Goal: Information Seeking & Learning: Learn about a topic

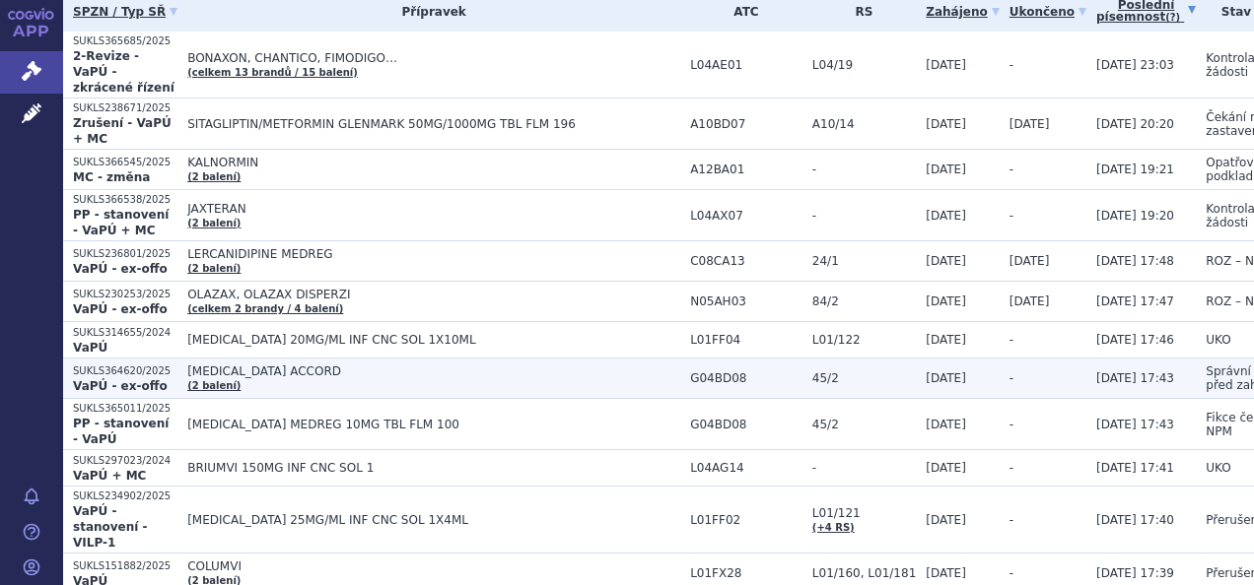
scroll to position [99, 0]
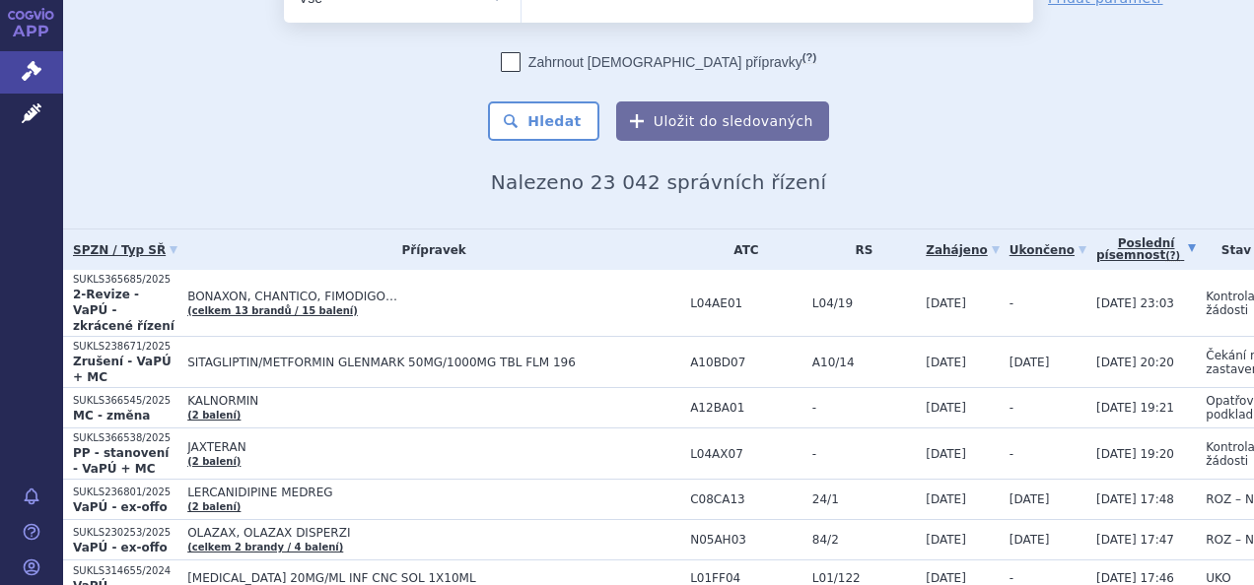
click at [1096, 245] on link "Poslední písemnost (?)" at bounding box center [1146, 250] width 100 height 40
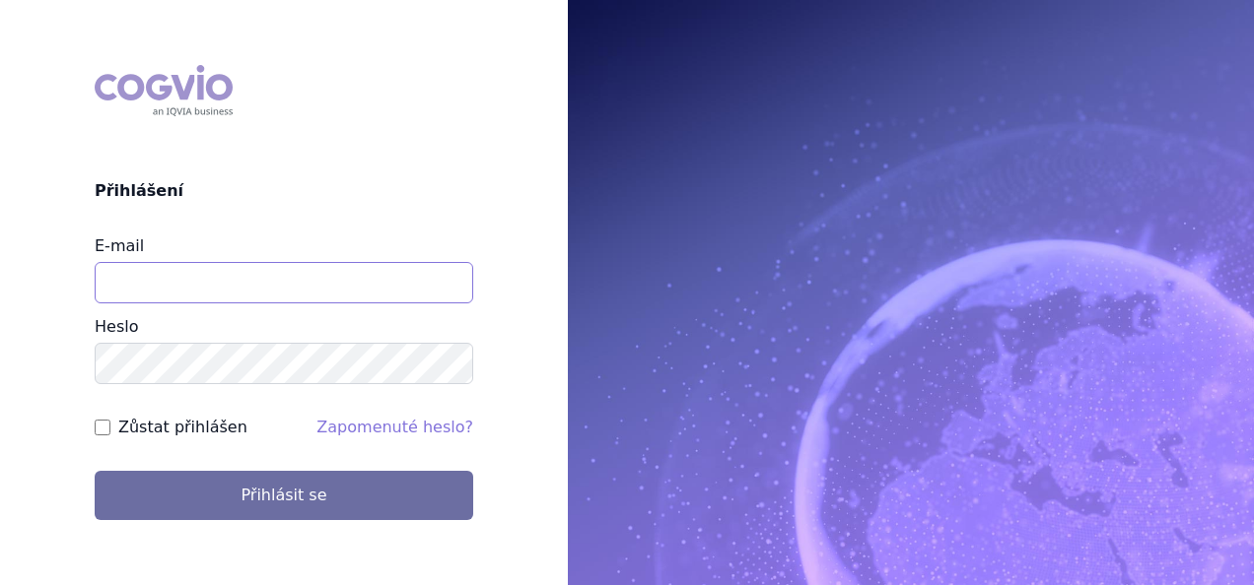
drag, startPoint x: 290, startPoint y: 292, endPoint x: 318, endPoint y: 294, distance: 28.7
click at [290, 291] on input "E-mail" at bounding box center [284, 282] width 378 height 41
type input "martin.sekan@novartis.com"
click at [95, 471] on button "Přihlásit se" at bounding box center [284, 495] width 378 height 49
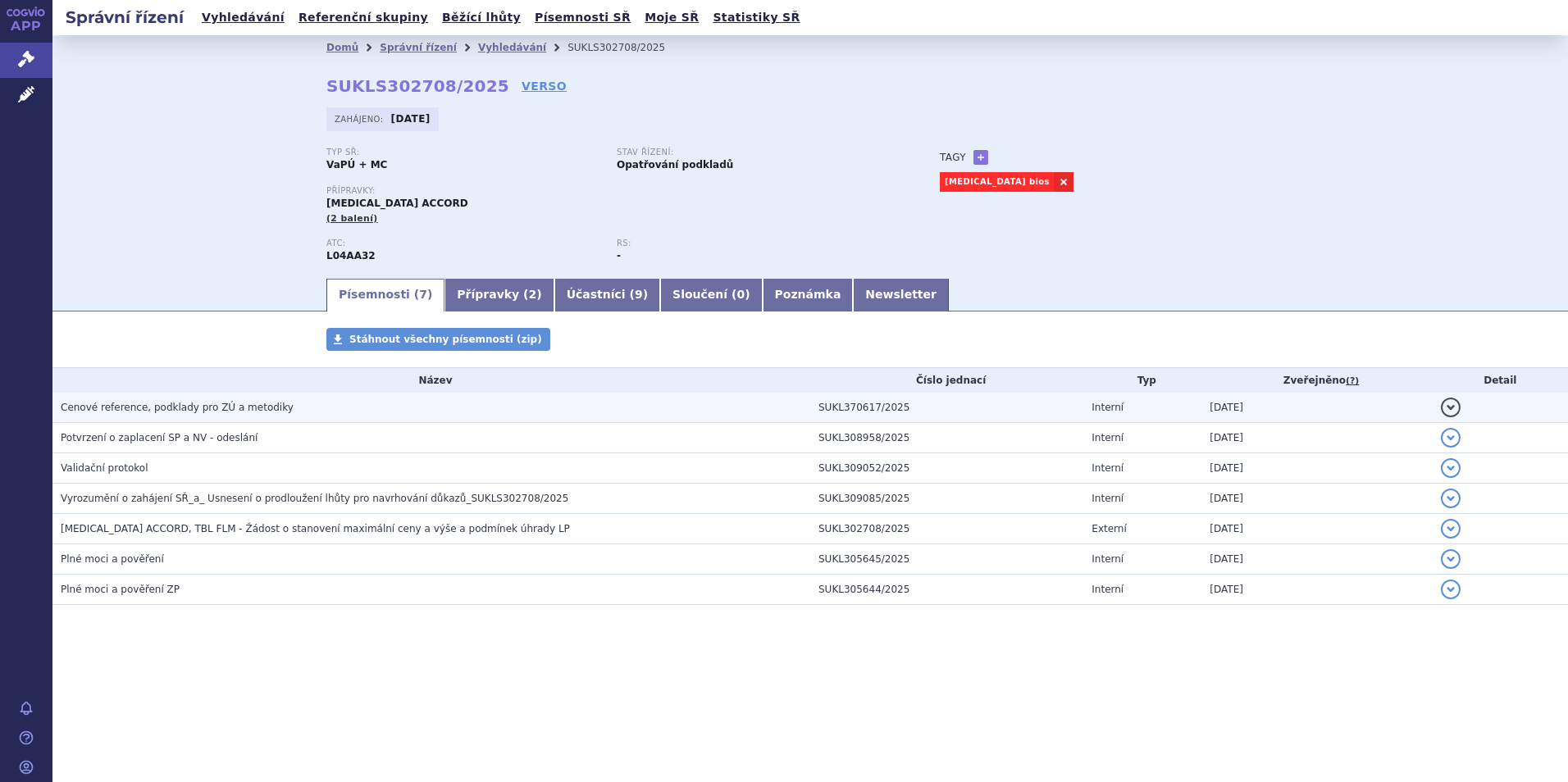
click at [147, 411] on span "Cenové reference, podklady pro ZÚ a metodiky" at bounding box center [177, 408] width 233 height 12
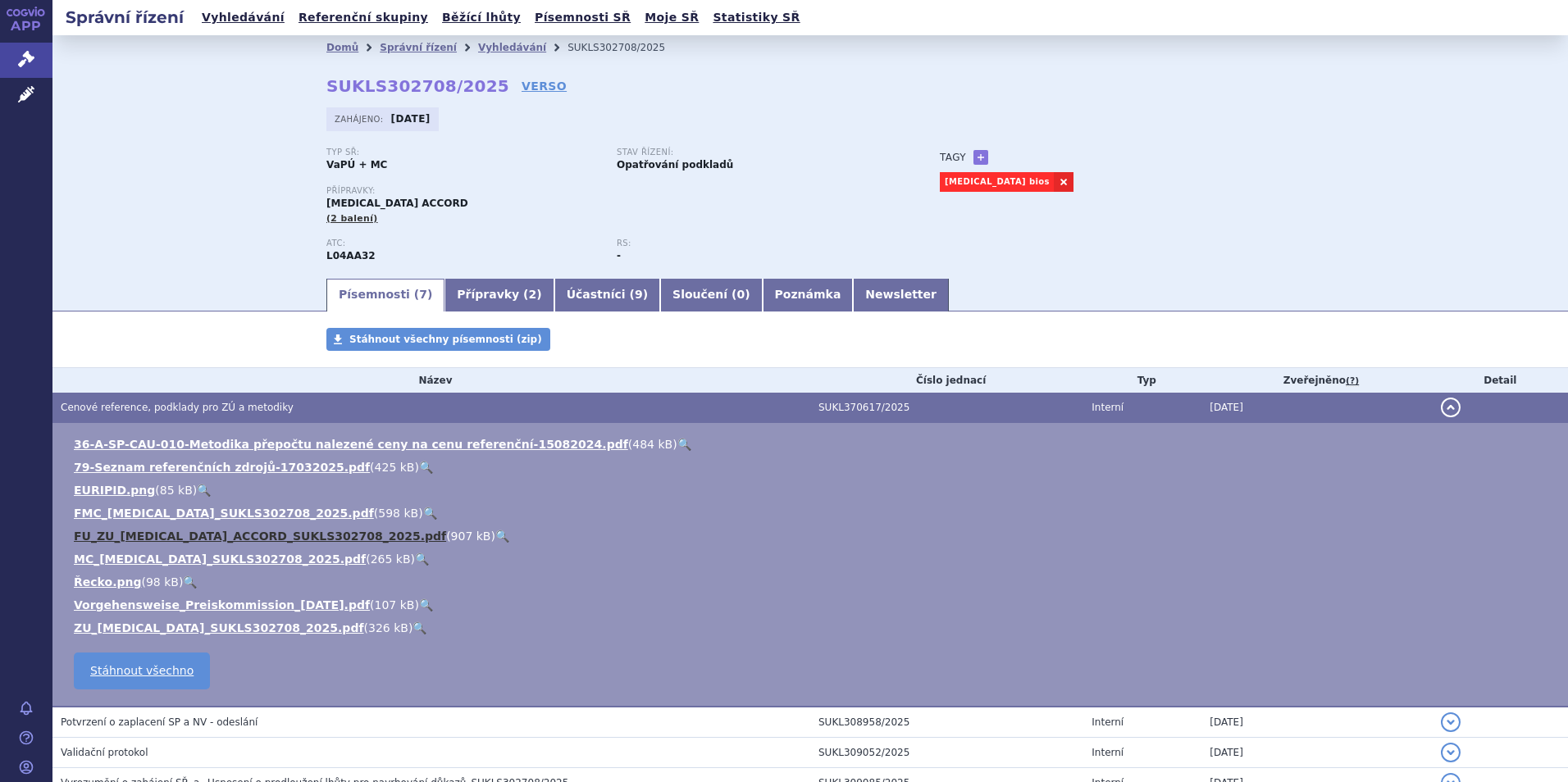
click at [189, 486] on link "FU_ZU_APREMILAST_ACCORD_SUKLS302708_2025.pdf" at bounding box center [260, 537] width 372 height 13
click at [452, 296] on link "Přípravky ( 2 )" at bounding box center [499, 294] width 109 height 32
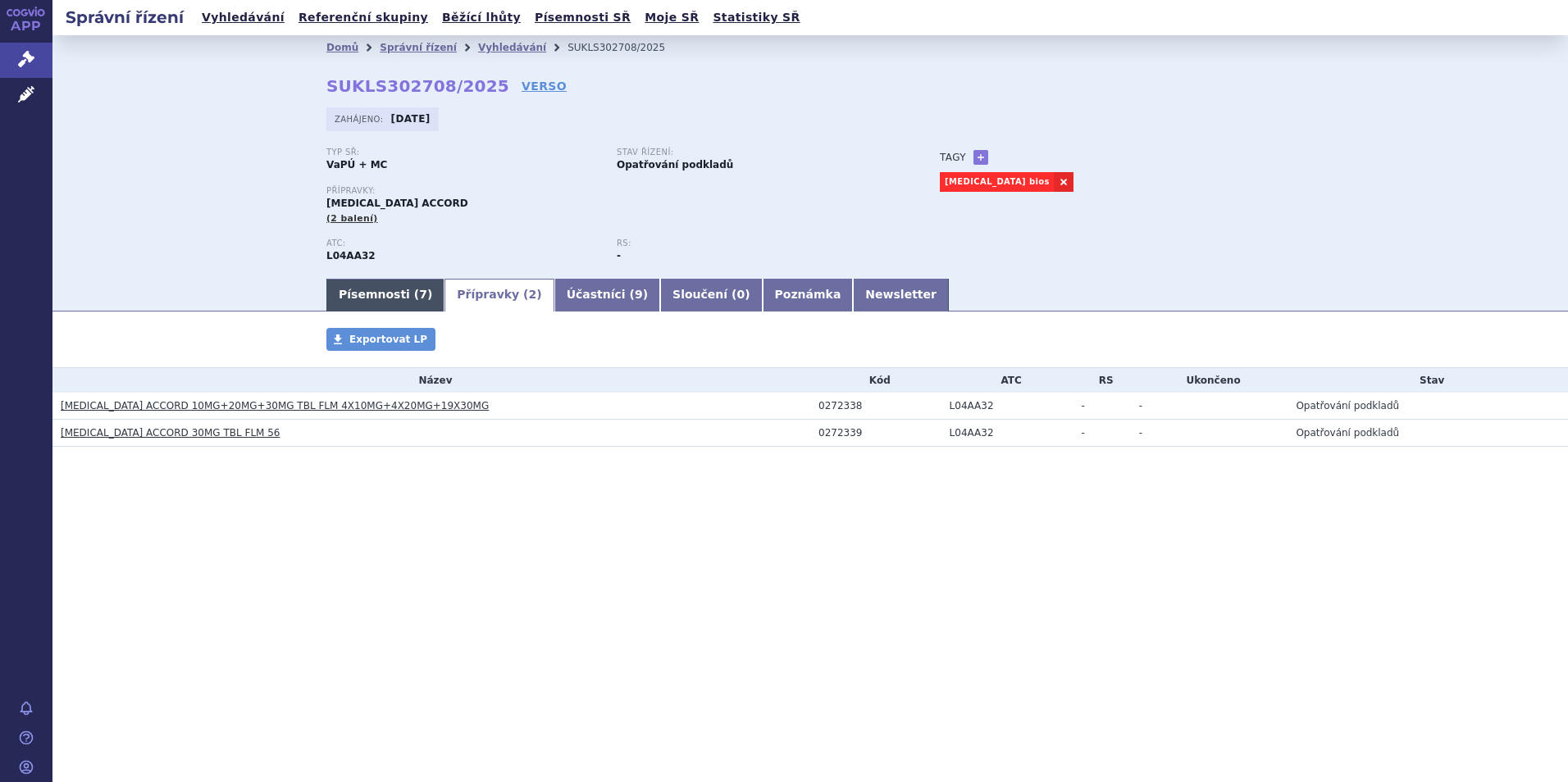
click at [390, 290] on link "Písemnosti ( 7 )" at bounding box center [385, 294] width 118 height 32
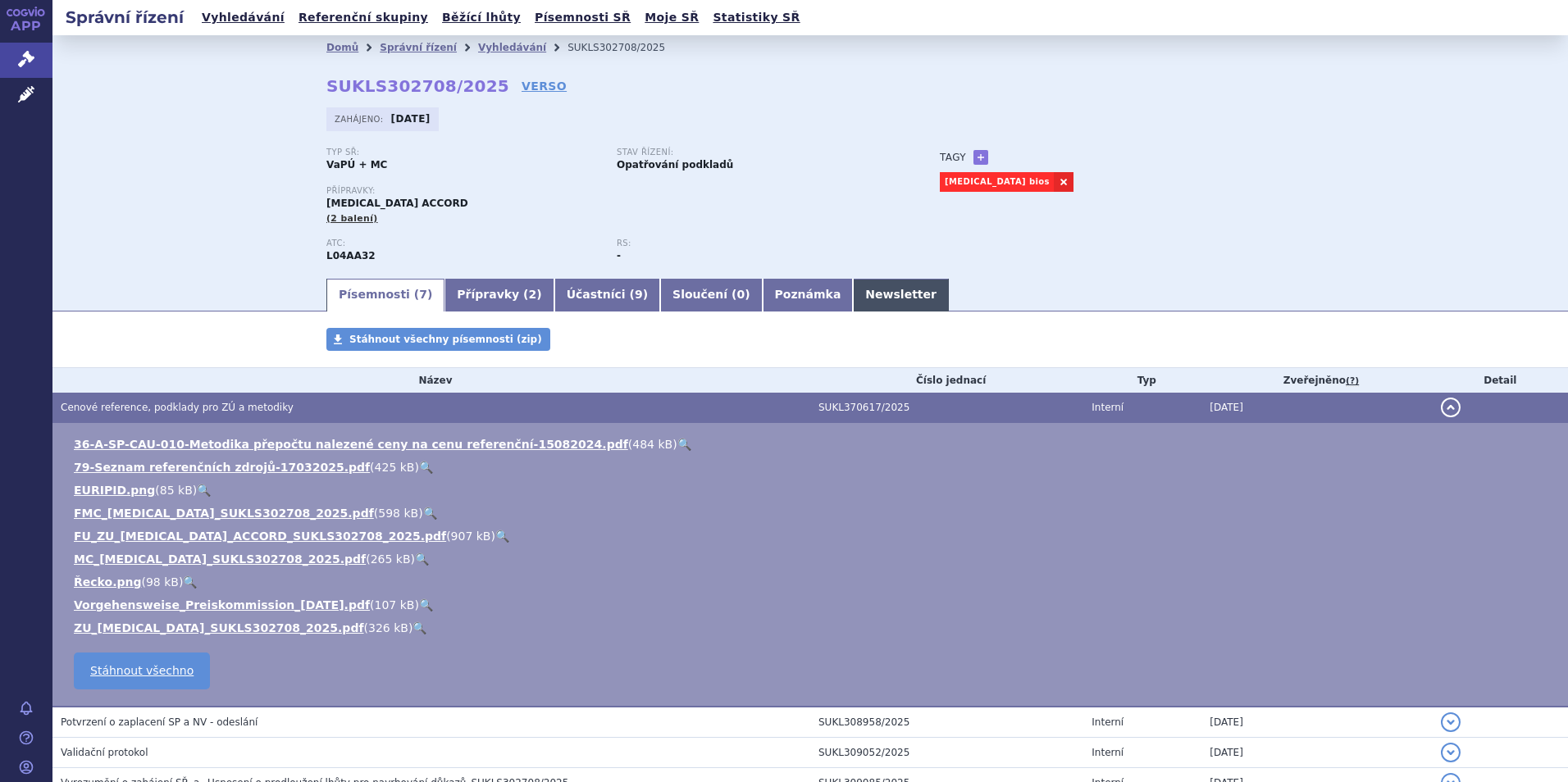
click at [853, 286] on link "Newsletter" at bounding box center [901, 294] width 96 height 32
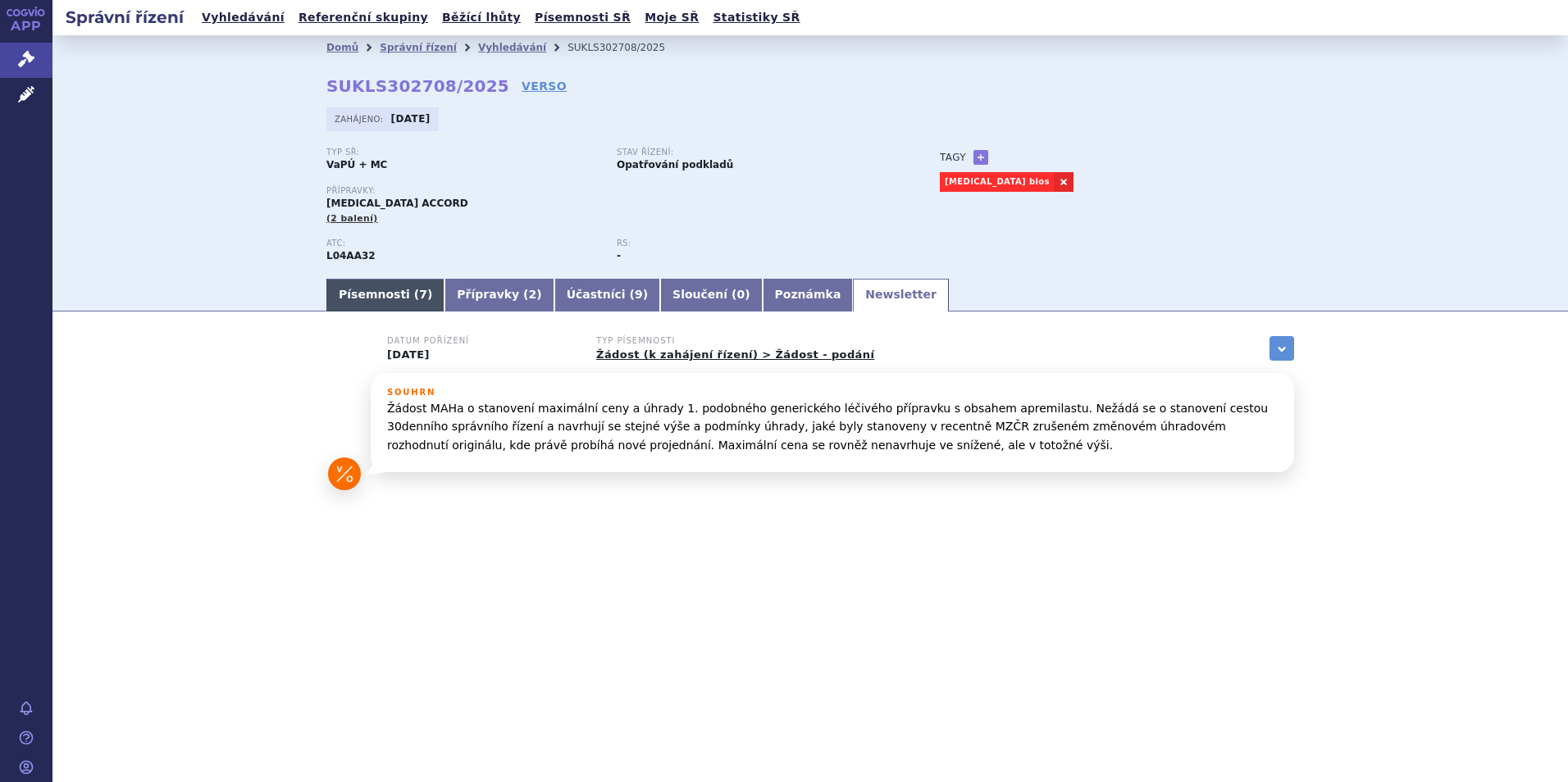
click at [374, 291] on link "Písemnosti ( 7 )" at bounding box center [385, 294] width 118 height 32
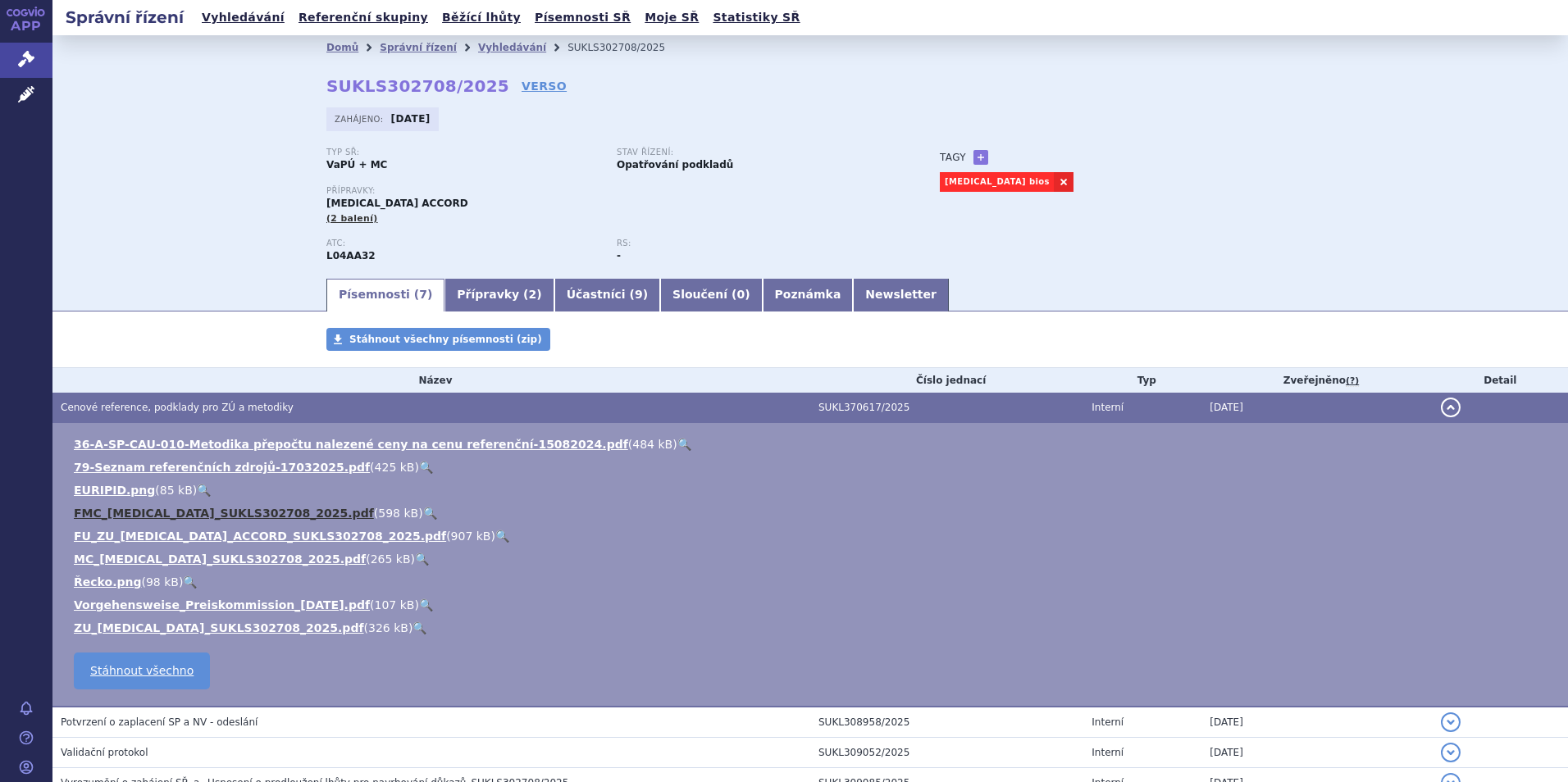
click at [143, 486] on link "FMC_apremilast_SUKLS302708_2025.pdf" at bounding box center [224, 513] width 300 height 13
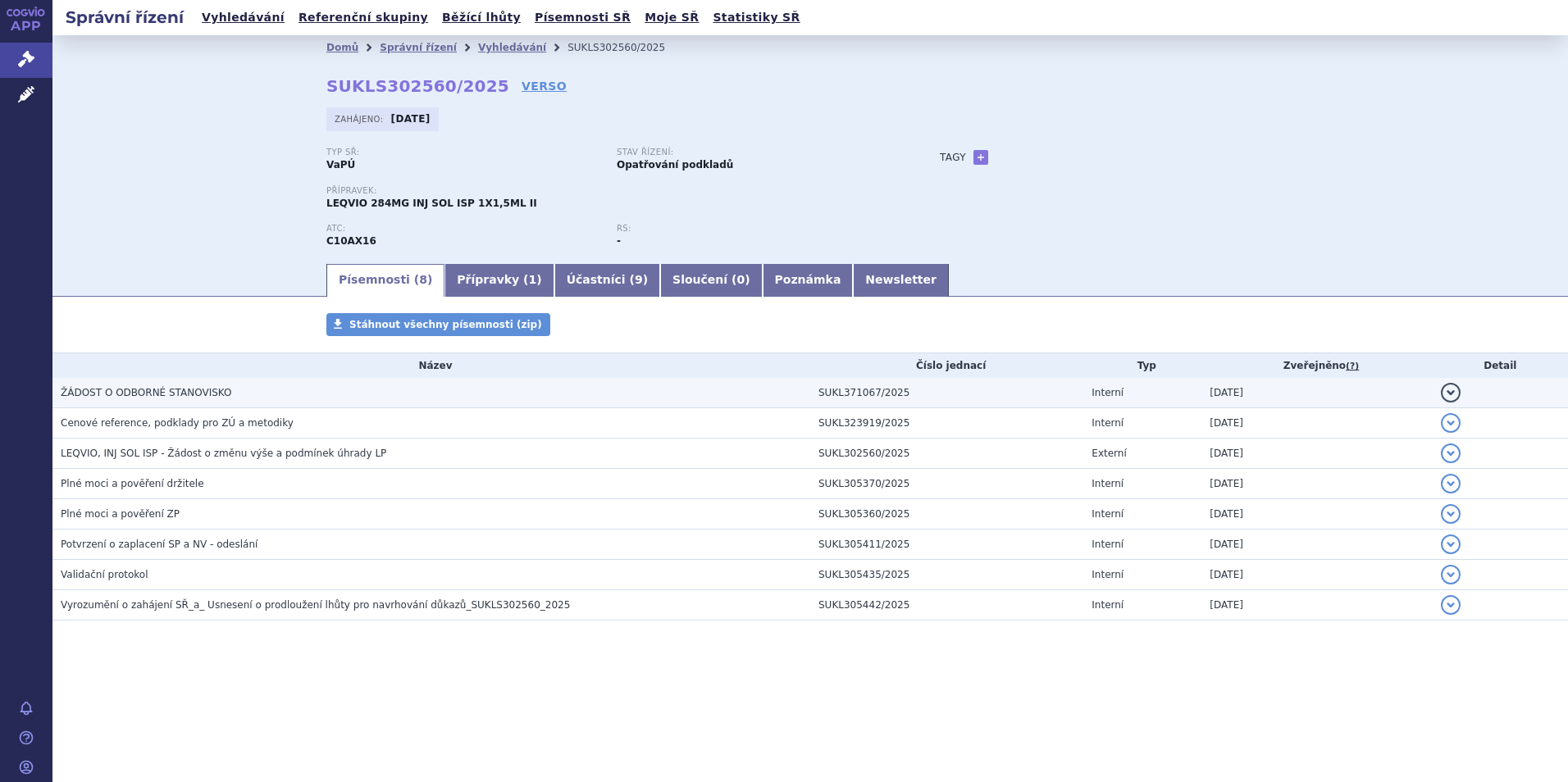
click at [216, 391] on h3 "ŽÁDOST O ODBORNÉ STANOVISKO" at bounding box center [435, 393] width 750 height 17
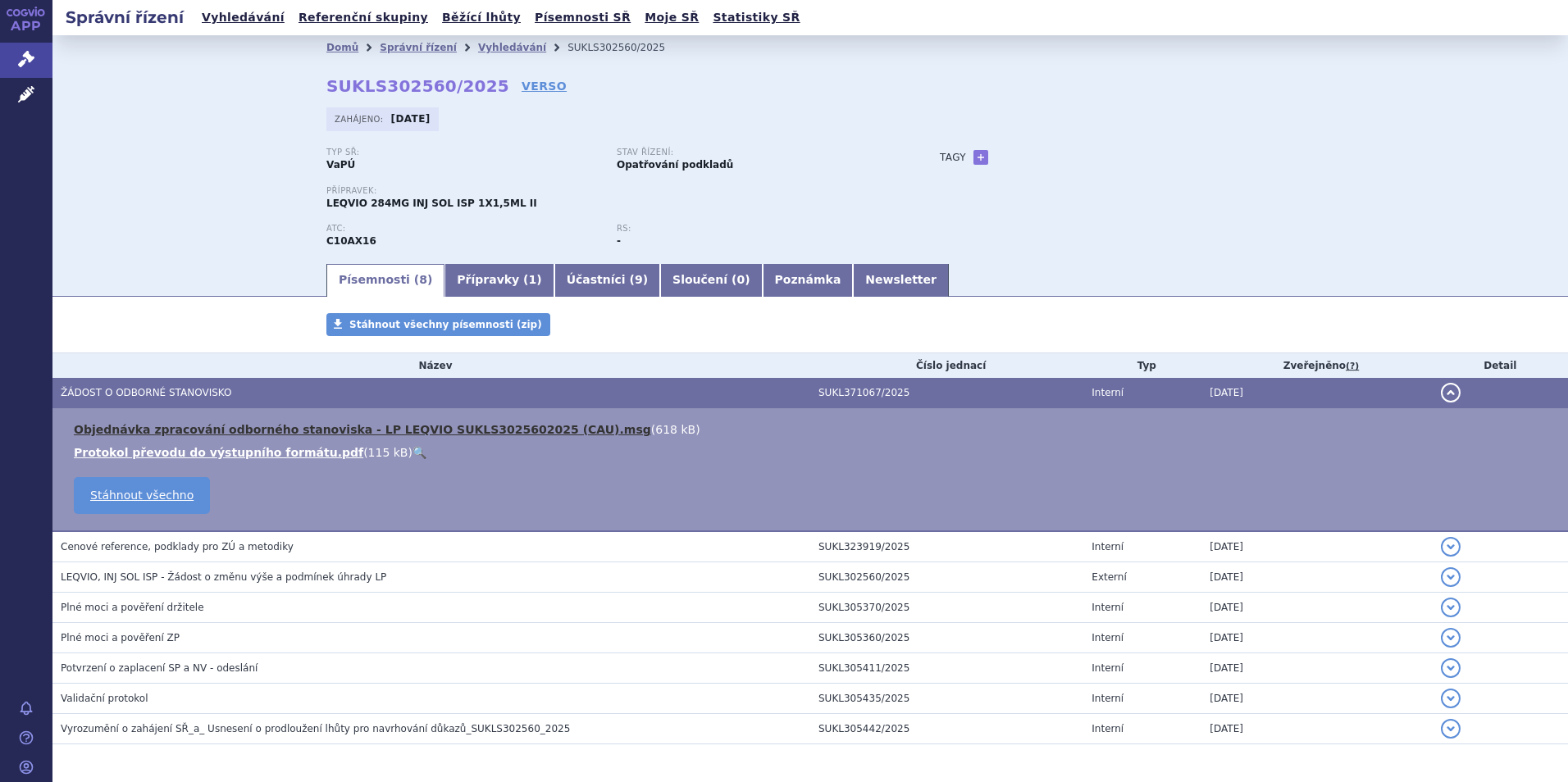
click at [231, 431] on link "Objednávka zpracování odborného stanoviska - LP LEQVIO SUKLS3025602025 (CAU).msg" at bounding box center [363, 430] width 578 height 13
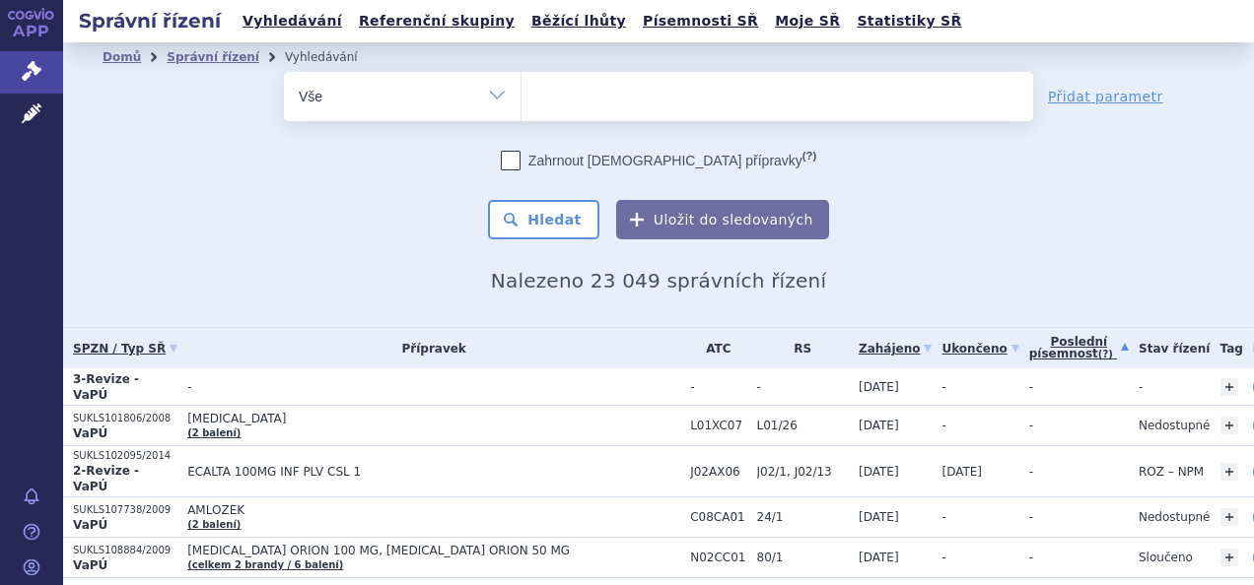
click at [1034, 343] on link "Poslední písemnost (?)" at bounding box center [1079, 348] width 100 height 40
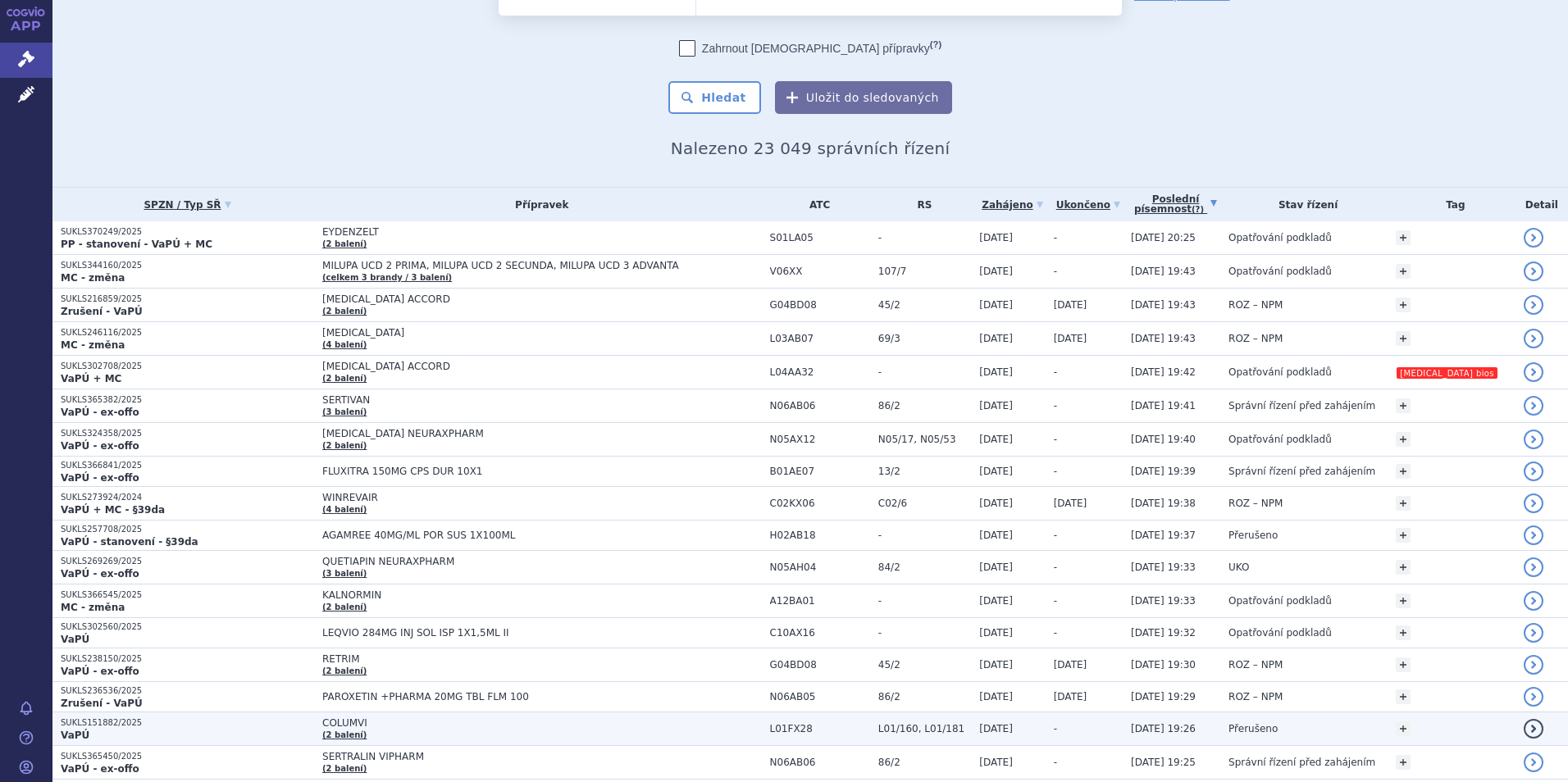
scroll to position [82, 0]
